Goal: Task Accomplishment & Management: Manage account settings

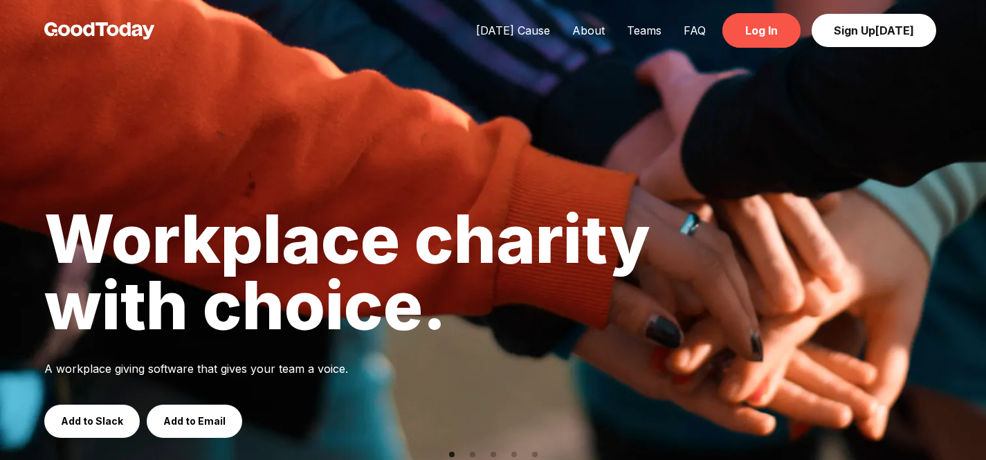
click at [758, 44] on link "Log In" at bounding box center [761, 30] width 78 height 35
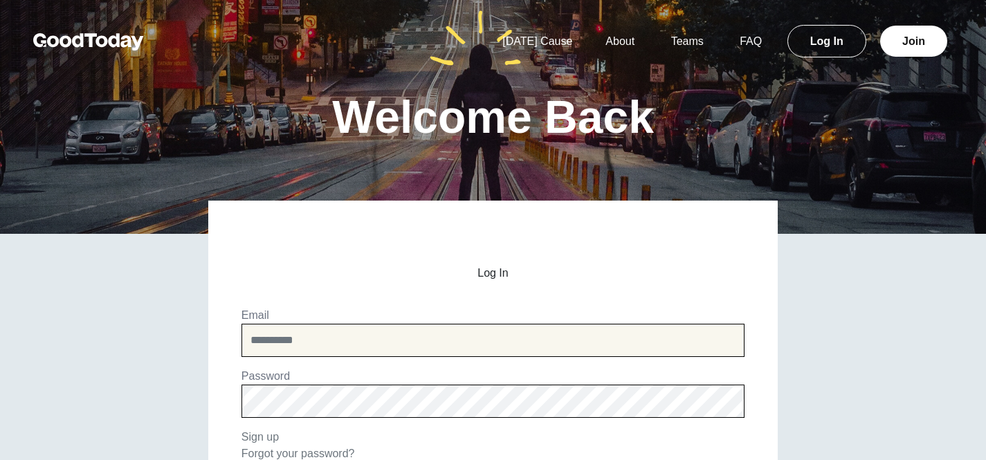
click at [480, 345] on input "email" at bounding box center [492, 340] width 503 height 33
type input "**********"
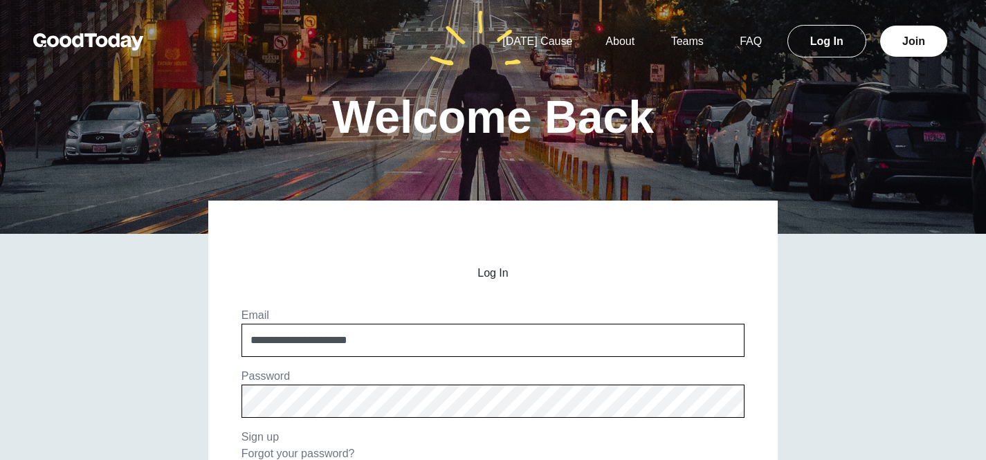
scroll to position [180, 0]
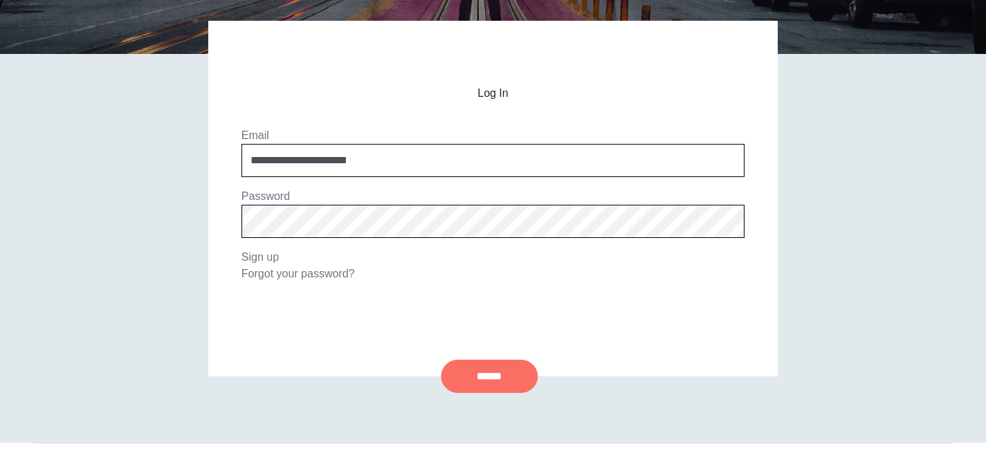
click at [492, 377] on input "******" at bounding box center [489, 376] width 97 height 33
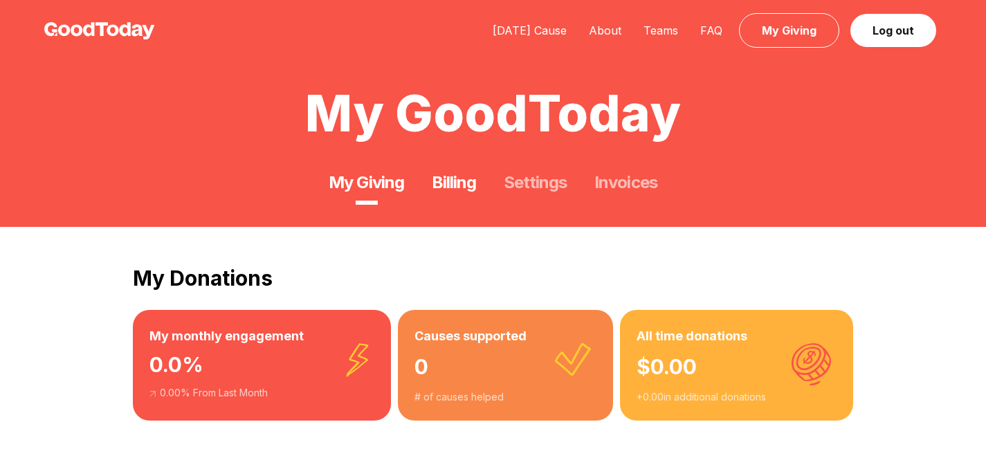
click at [468, 178] on link "Billing" at bounding box center [454, 183] width 44 height 22
click at [447, 184] on link "Billing" at bounding box center [454, 183] width 44 height 22
click at [609, 181] on link "Invoices" at bounding box center [625, 183] width 62 height 22
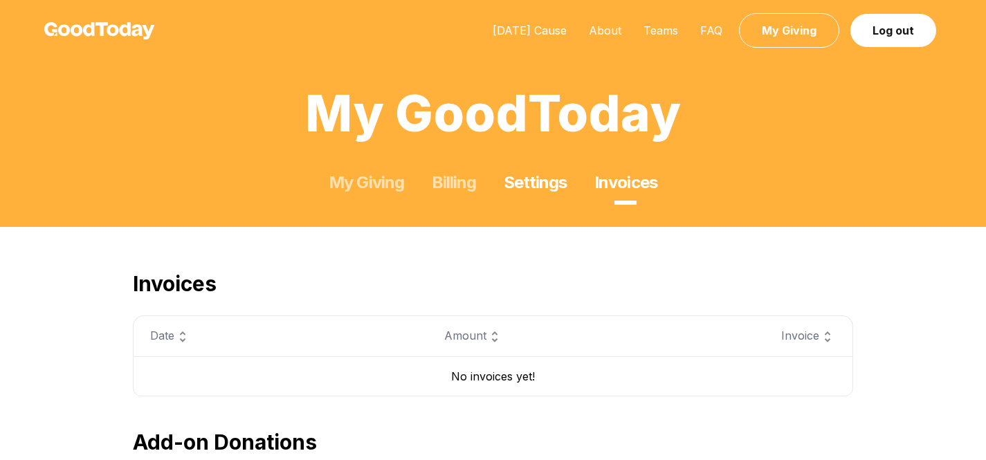
click at [532, 190] on link "Settings" at bounding box center [534, 183] width 63 height 22
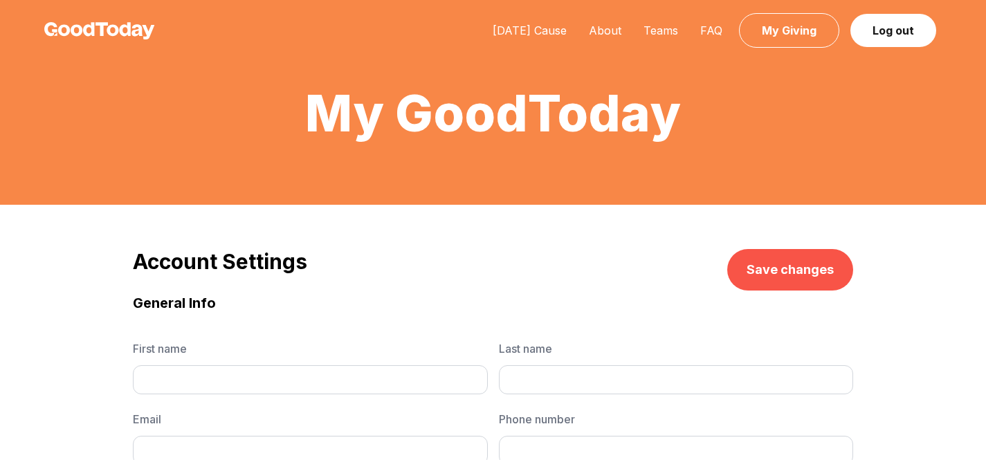
type input "******"
type input "*"
type input "**********"
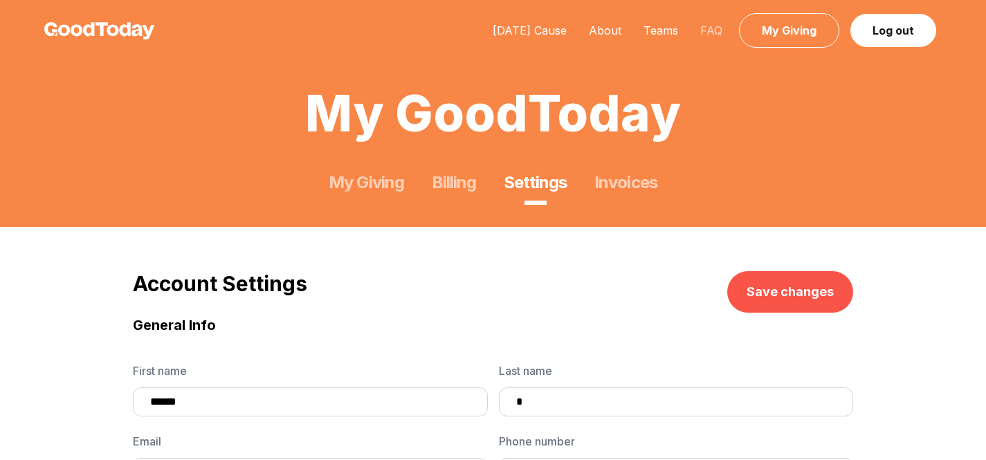
click at [709, 34] on link "FAQ" at bounding box center [711, 31] width 44 height 14
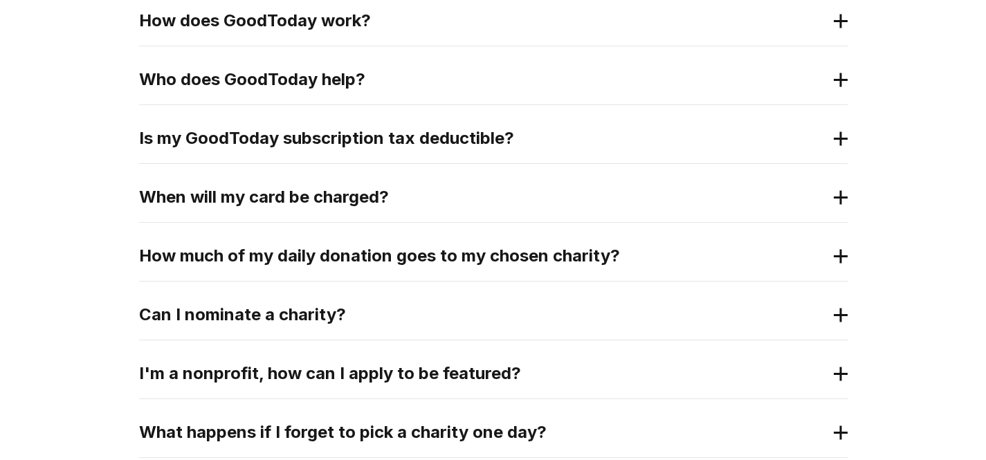
scroll to position [361, 0]
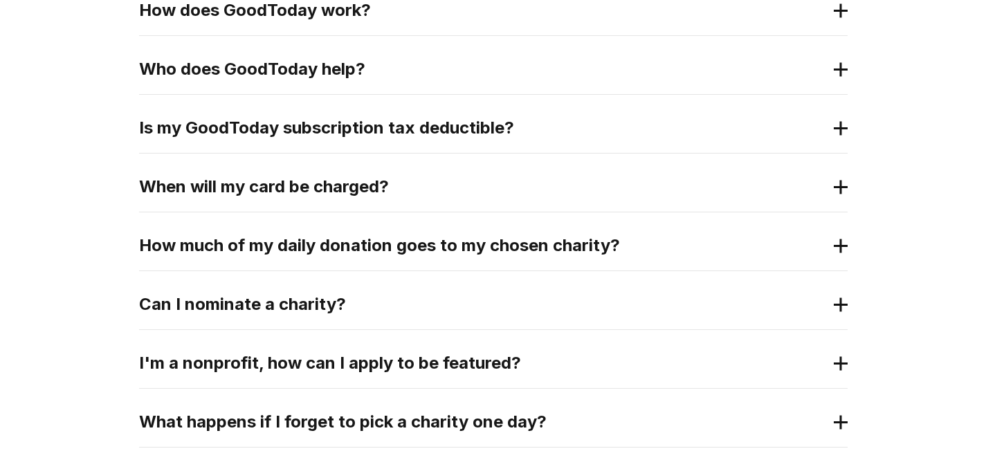
click at [543, 178] on h2 "When will my card be charged?" at bounding box center [482, 187] width 686 height 22
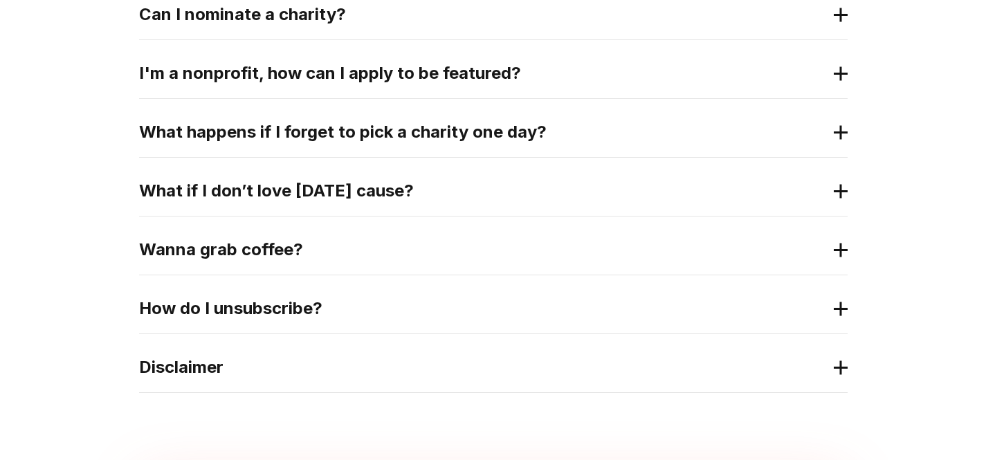
scroll to position [845, 0]
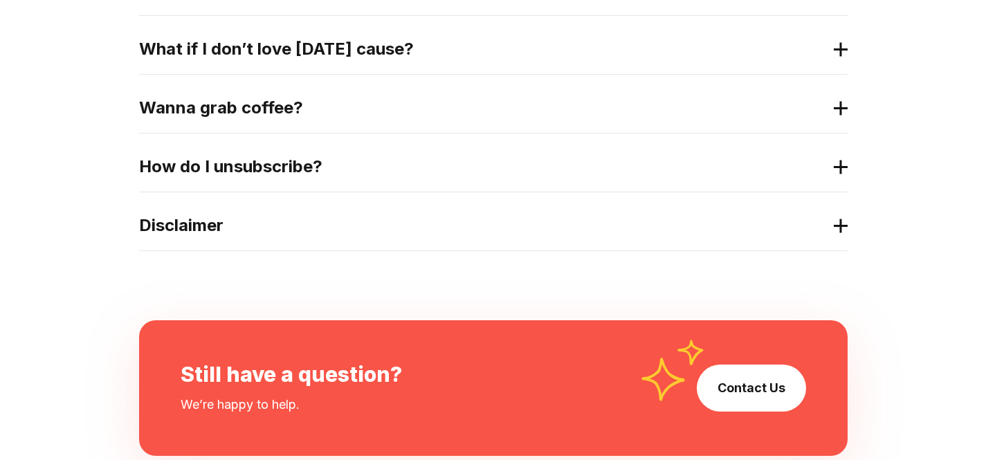
click at [515, 180] on div "How do I unsubscribe?" at bounding box center [493, 167] width 708 height 50
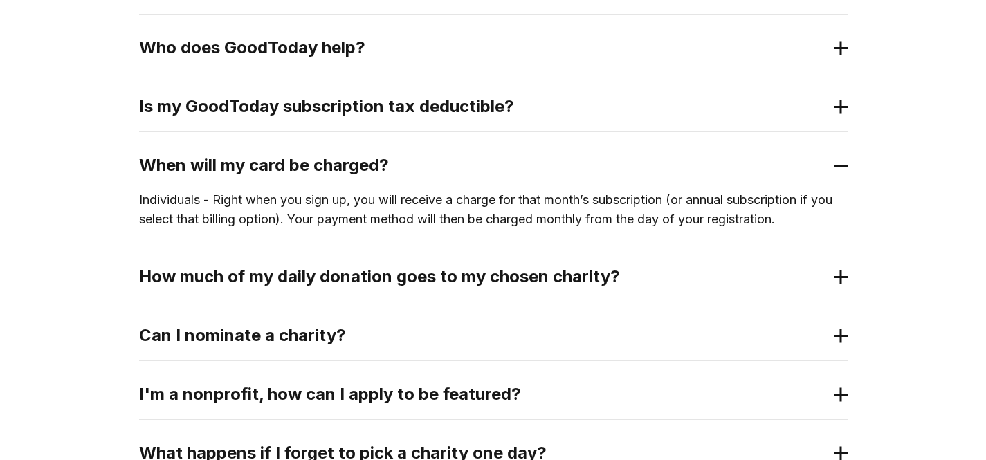
scroll to position [0, 0]
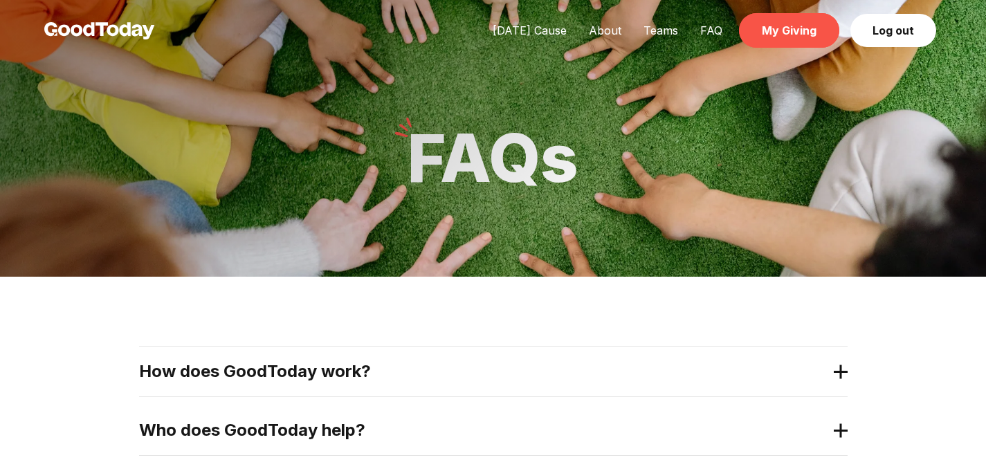
click at [763, 29] on link "My Giving" at bounding box center [789, 30] width 100 height 35
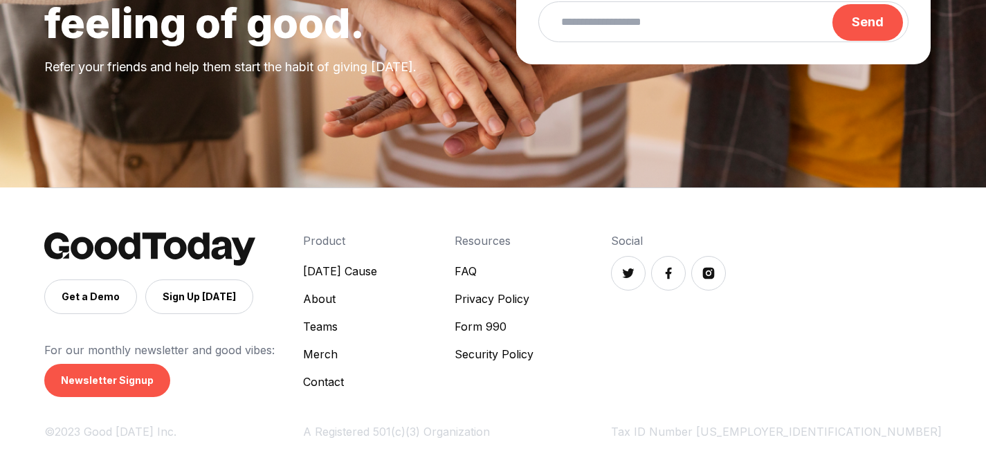
scroll to position [756, 0]
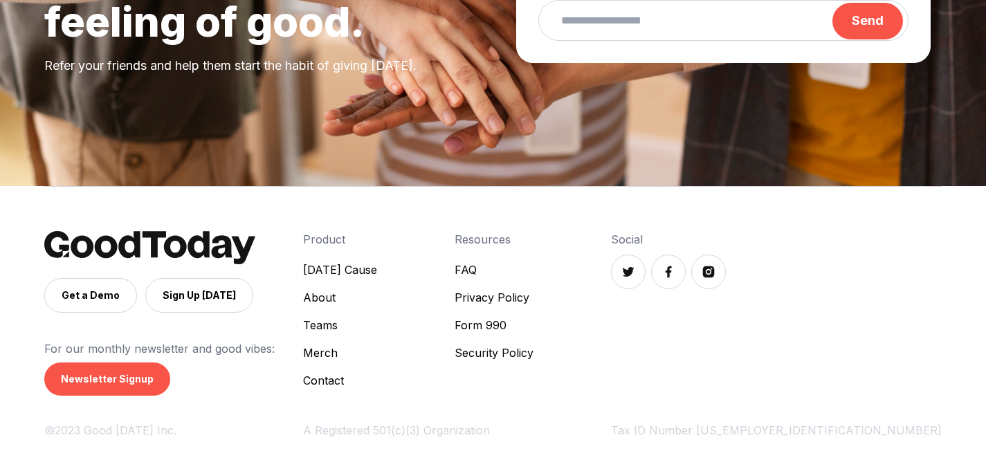
click at [303, 348] on p "For our monthly newsletter and good vibes:" at bounding box center [173, 348] width 259 height 17
click at [303, 279] on div "Get a Demo Sign Up Today" at bounding box center [173, 295] width 259 height 35
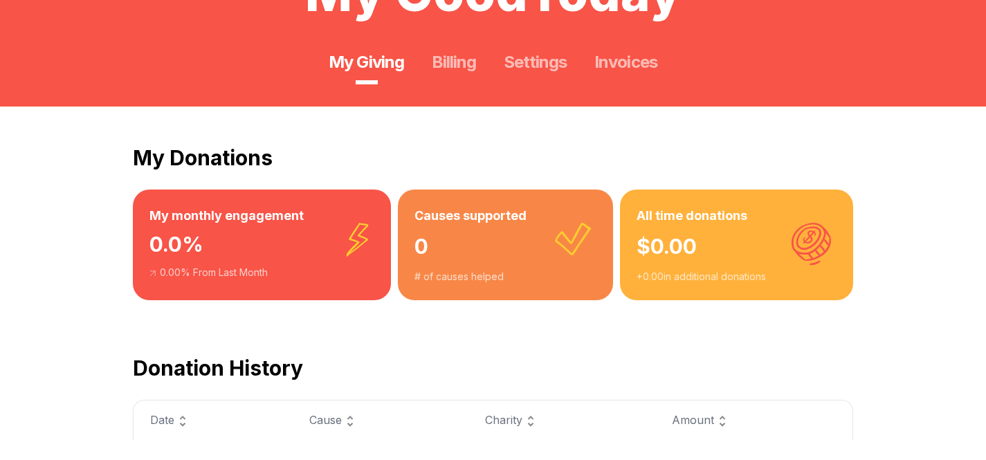
scroll to position [0, 0]
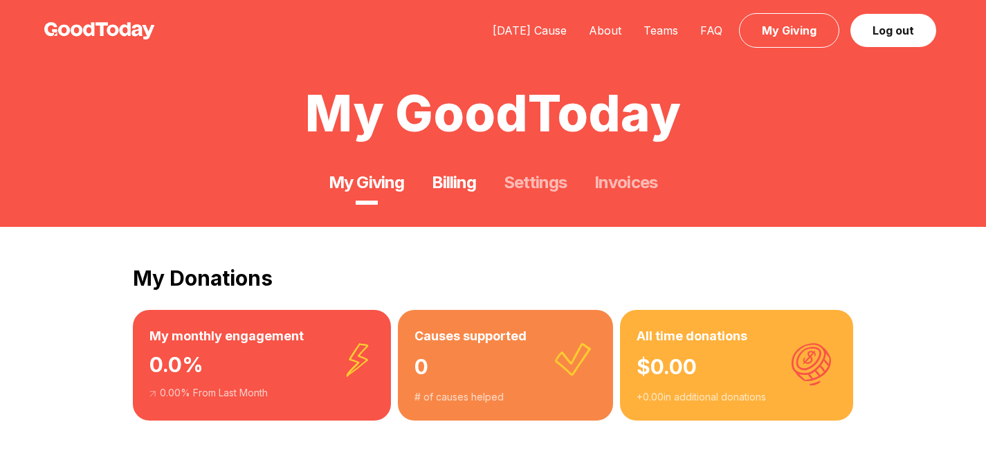
click at [441, 172] on link "Billing" at bounding box center [454, 183] width 44 height 22
click at [452, 184] on link "Billing" at bounding box center [454, 183] width 44 height 22
drag, startPoint x: 0, startPoint y: 0, endPoint x: 452, endPoint y: 184, distance: 487.7
click at [452, 184] on link "Billing" at bounding box center [454, 183] width 44 height 22
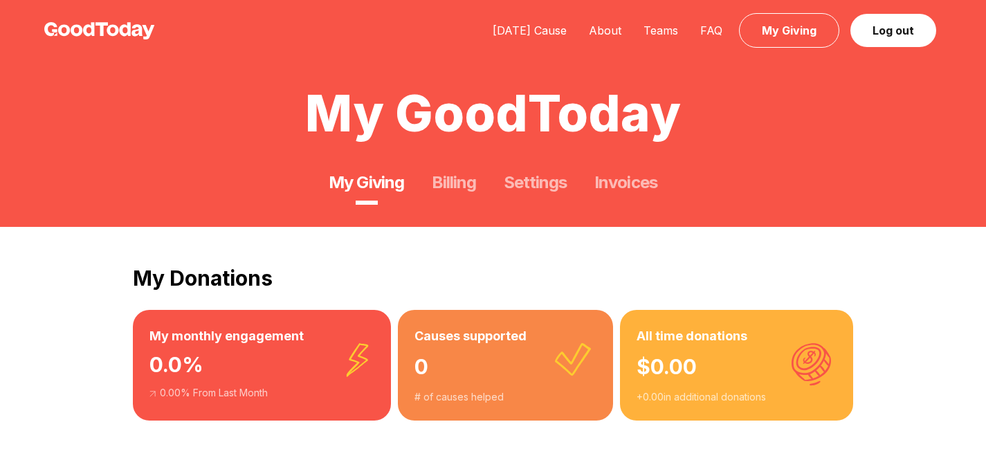
click at [65, 37] on img at bounding box center [99, 30] width 111 height 17
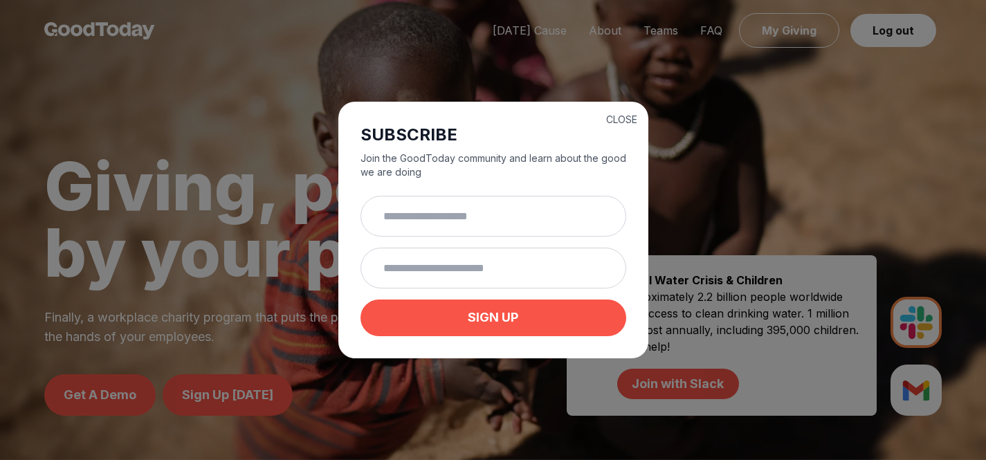
click at [629, 108] on div "CLOSE SUBSCRIBE Join the GoodToday community and learn about the good we are do…" at bounding box center [493, 230] width 310 height 257
click at [627, 114] on button "CLOSE" at bounding box center [621, 120] width 31 height 14
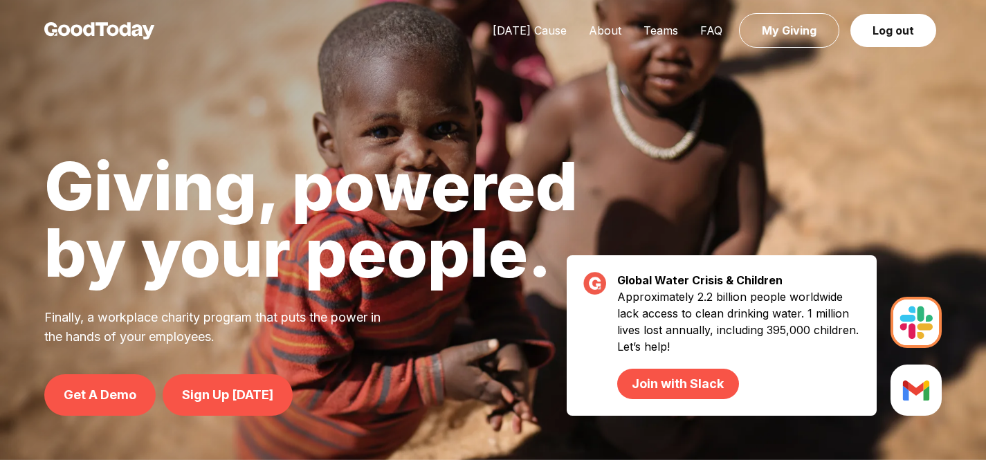
click at [133, 27] on img at bounding box center [99, 30] width 111 height 17
click at [702, 32] on link "FAQ" at bounding box center [711, 31] width 44 height 14
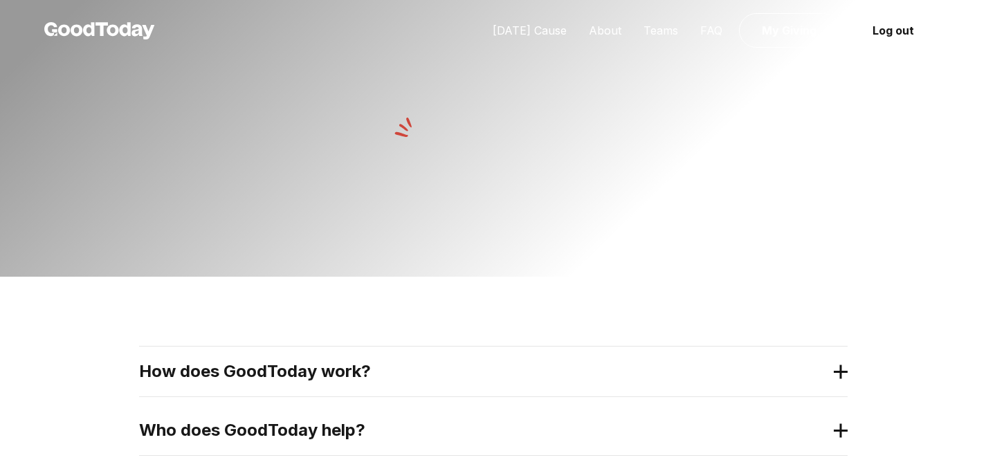
scroll to position [3, 0]
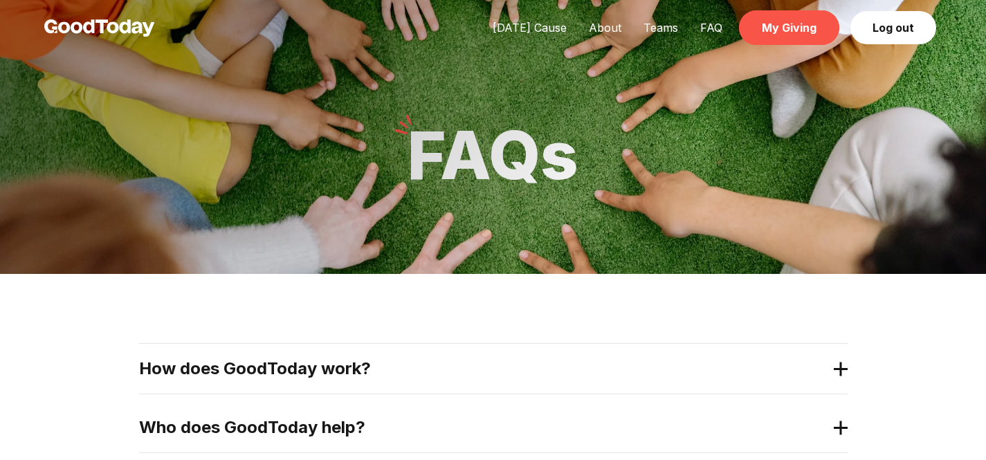
click at [808, 26] on link "My Giving" at bounding box center [789, 27] width 100 height 35
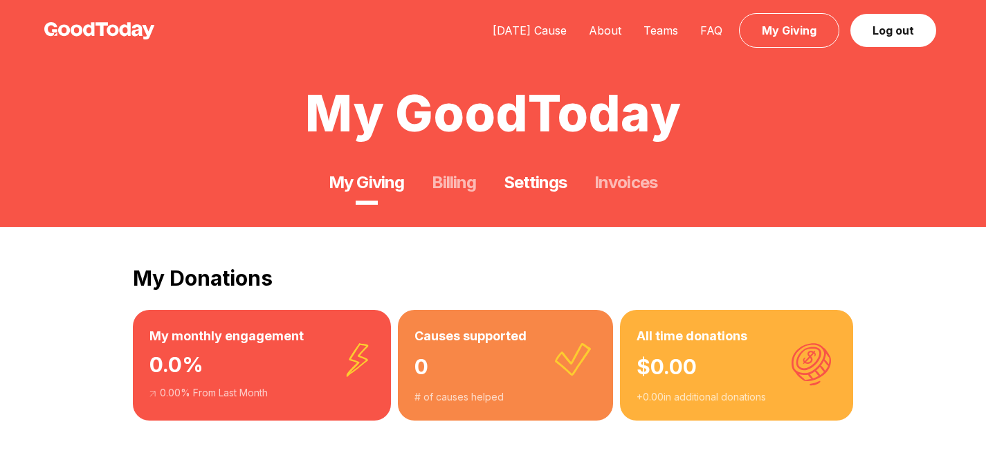
click at [566, 187] on div "My Giving Billing Settings Invoices" at bounding box center [493, 165] width 986 height 55
click at [551, 192] on link "Settings" at bounding box center [534, 183] width 63 height 22
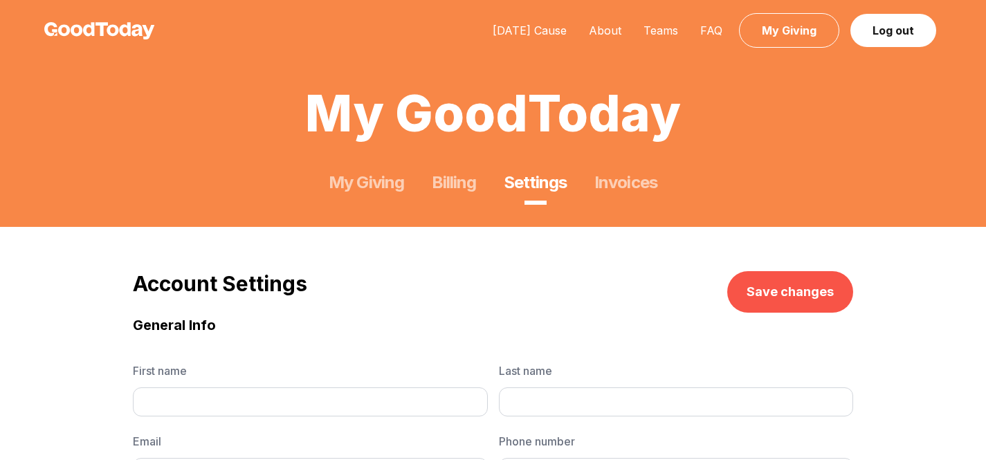
type input "******"
type input "*"
type input "**********"
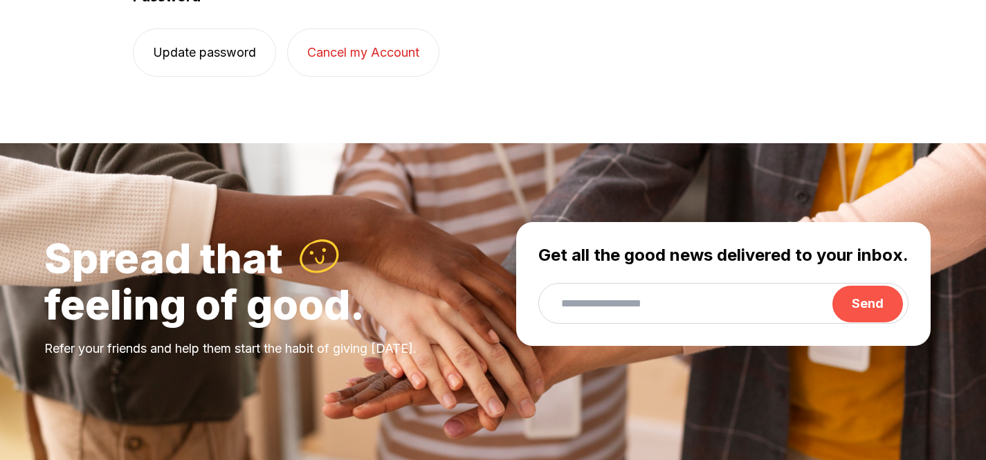
scroll to position [726, 0]
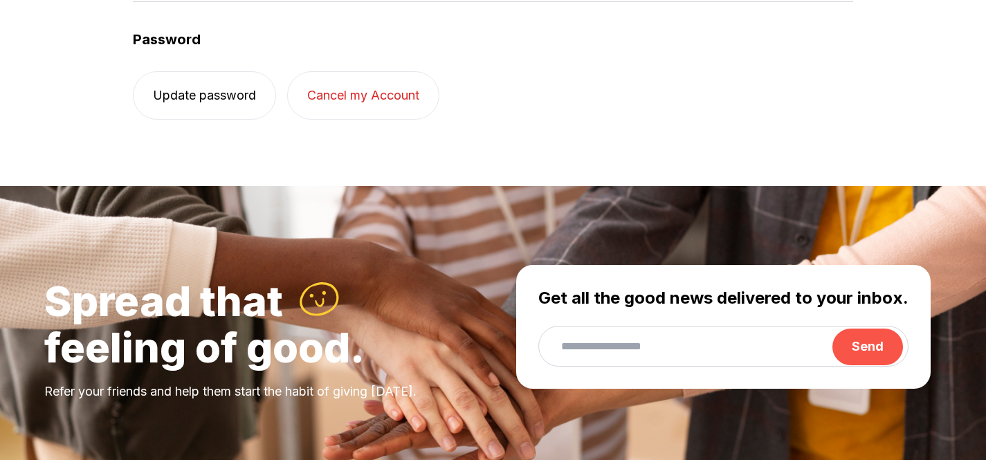
click at [417, 94] on button "Cancel my Account" at bounding box center [363, 95] width 152 height 48
